Goal: Information Seeking & Learning: Learn about a topic

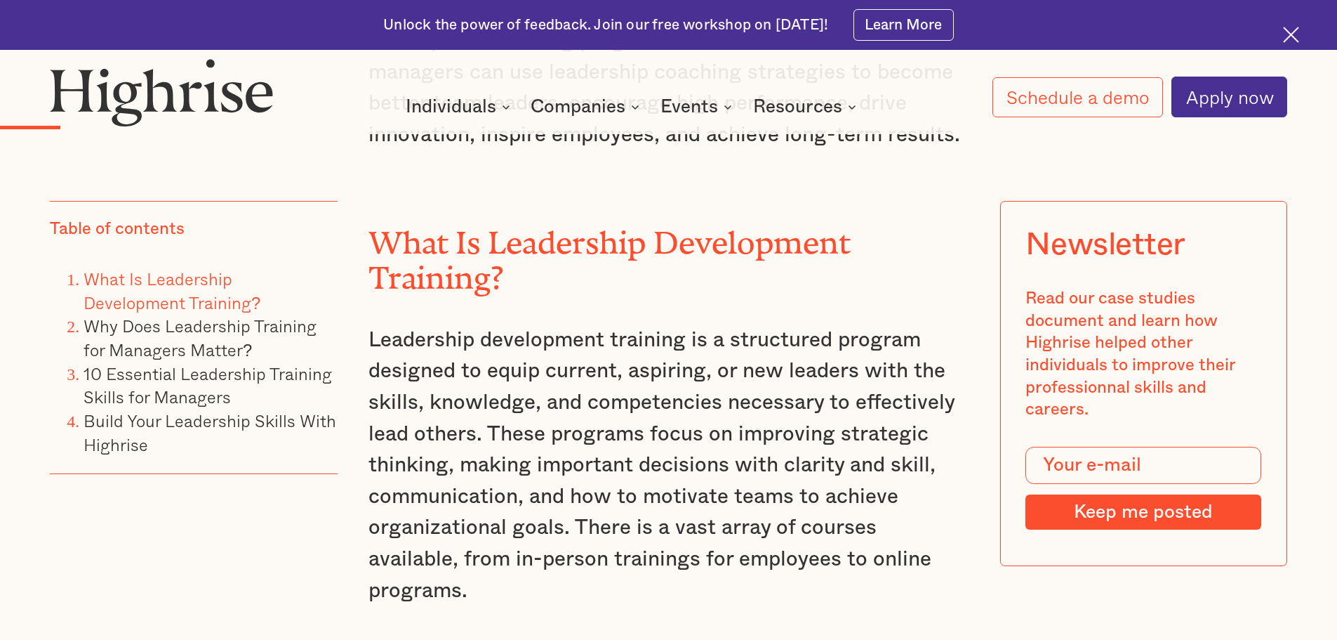
scroll to position [1667, 0]
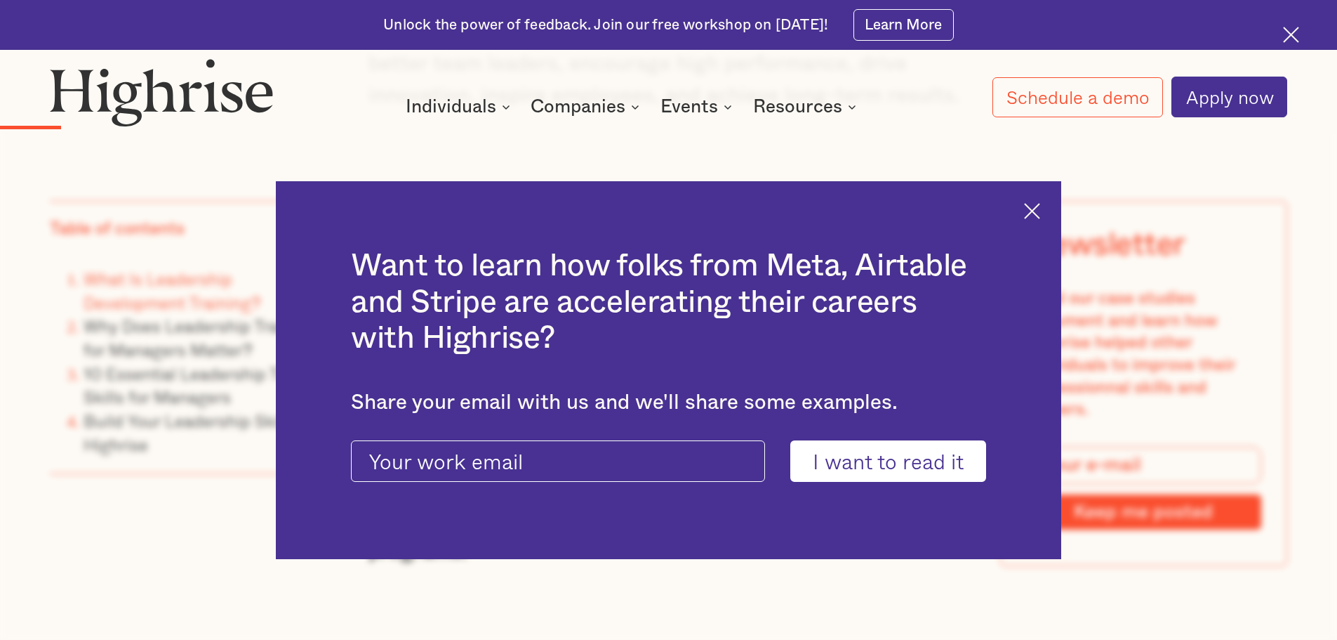
click at [1040, 213] on img at bounding box center [1032, 211] width 16 height 16
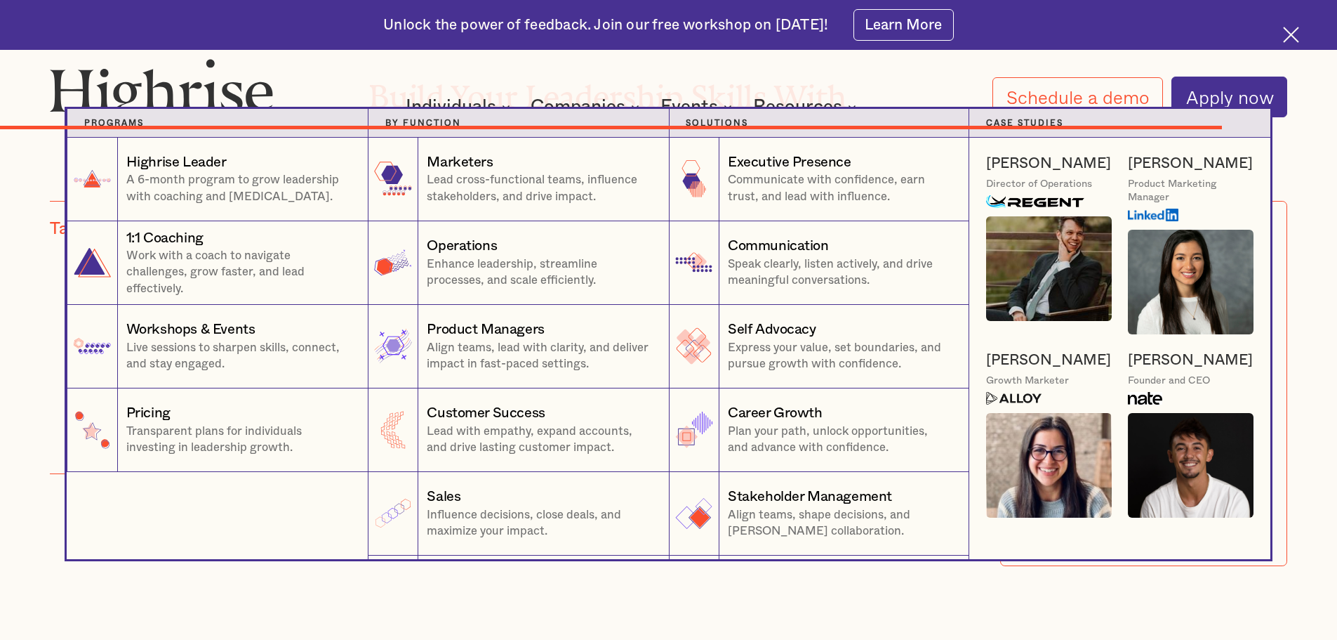
scroll to position [12688, 0]
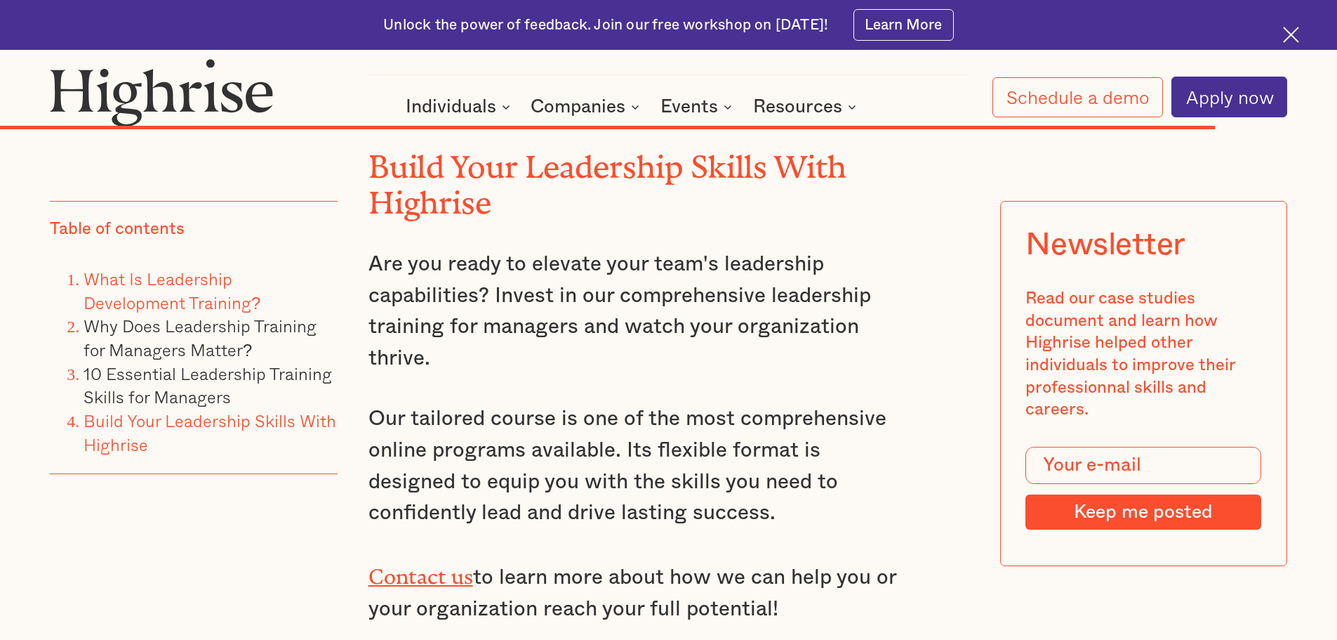
click at [154, 289] on link "What Is Leadership Development Training?" at bounding box center [172, 290] width 177 height 50
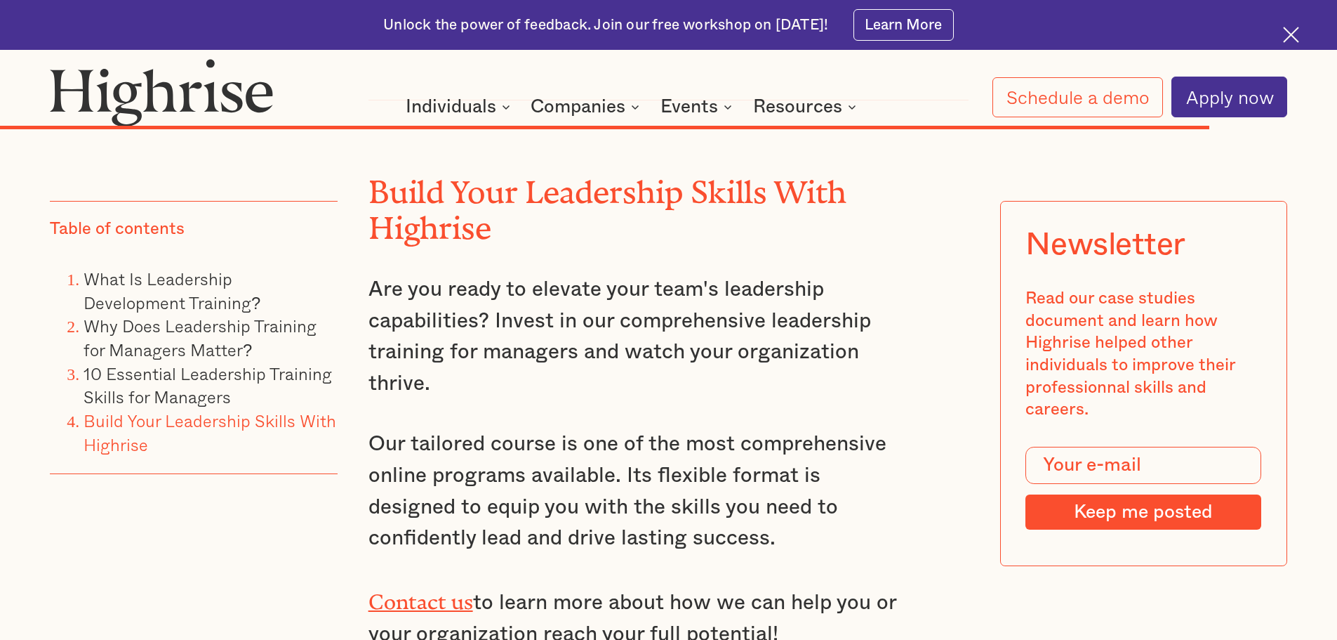
scroll to position [12624, 0]
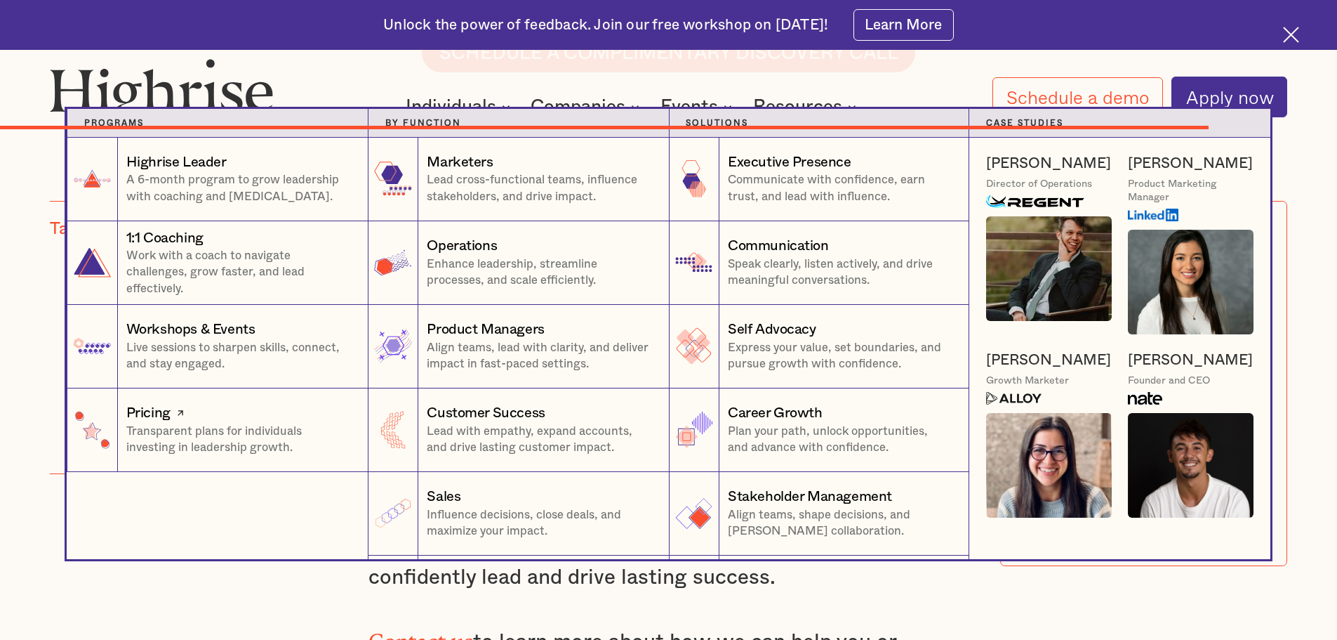
click at [183, 434] on p "Transparent plans for individuals investing in leadership growth." at bounding box center [238, 439] width 225 height 33
click at [152, 416] on div "Pricing" at bounding box center [148, 413] width 44 height 20
click at [91, 436] on img at bounding box center [93, 429] width 46 height 46
click at [282, 443] on p "Transparent plans for individuals investing in leadership growth." at bounding box center [238, 439] width 225 height 33
